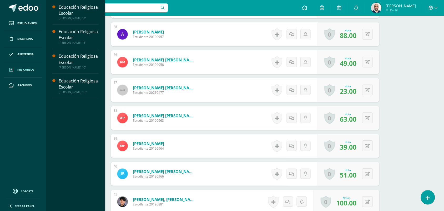
click at [24, 70] on span "Mis cursos" at bounding box center [25, 70] width 17 height 4
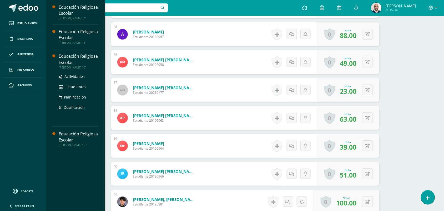
click at [72, 54] on div "Educación Religiosa Escolar" at bounding box center [79, 59] width 40 height 12
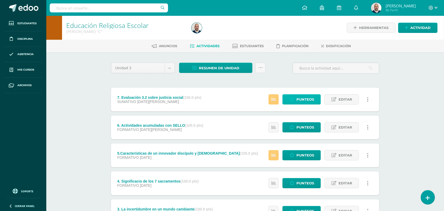
click at [299, 99] on span "Punteos" at bounding box center [306, 99] width 18 height 10
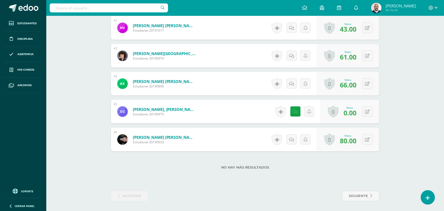
scroll to position [1321, 0]
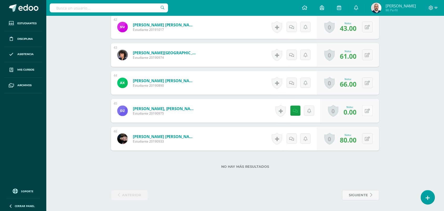
click at [369, 109] on icon at bounding box center [367, 111] width 5 height 4
type input "81"
click at [292, 112] on icon at bounding box center [291, 111] width 5 height 4
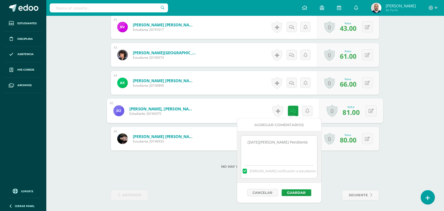
click at [293, 144] on textarea "7 de agosto Pendiente" at bounding box center [279, 148] width 76 height 26
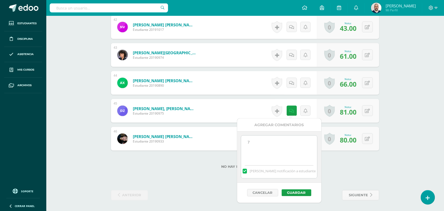
type textarea "7"
click at [294, 191] on button "Guardar" at bounding box center [297, 192] width 30 height 7
